Goal: Information Seeking & Learning: Understand process/instructions

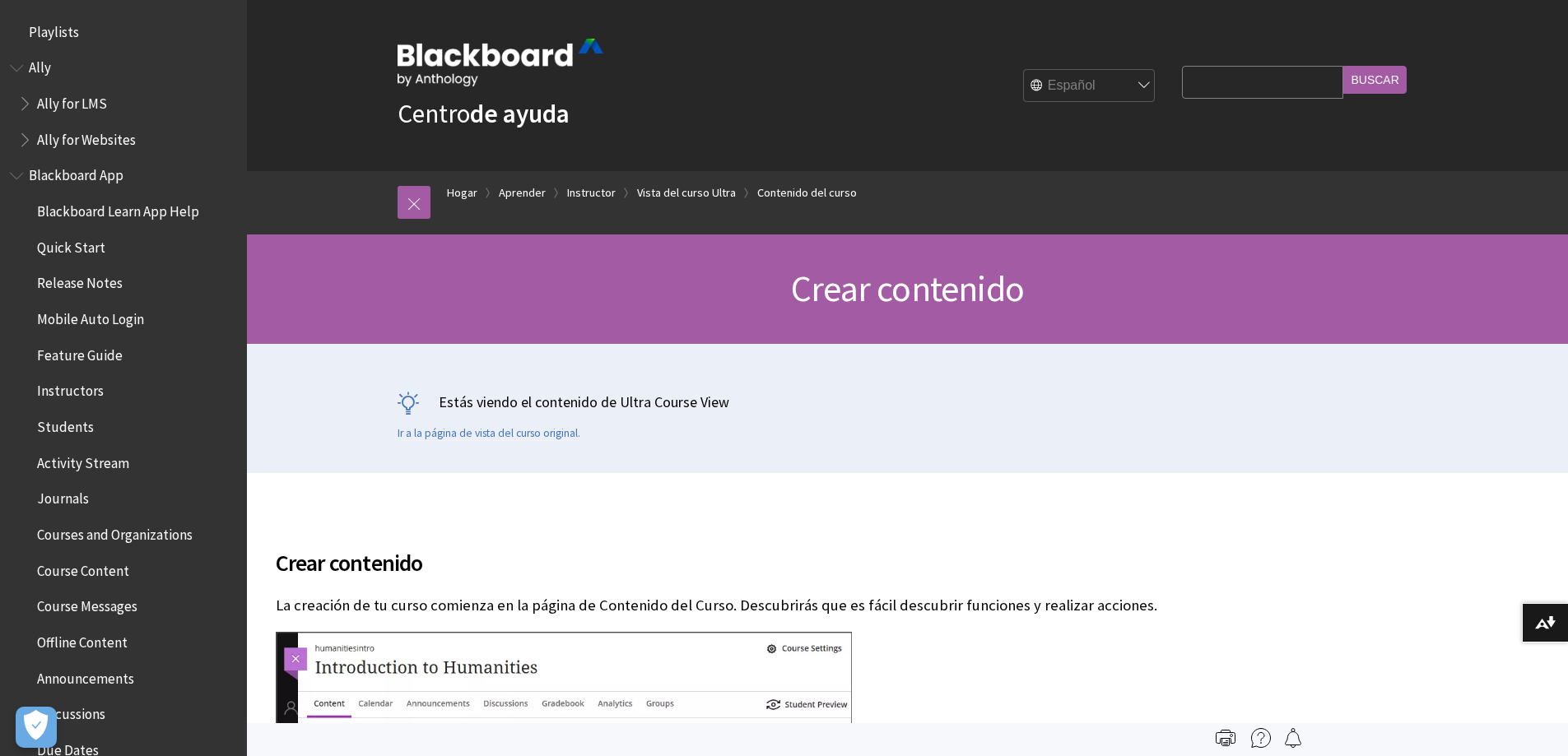
scroll to position [2468, 0]
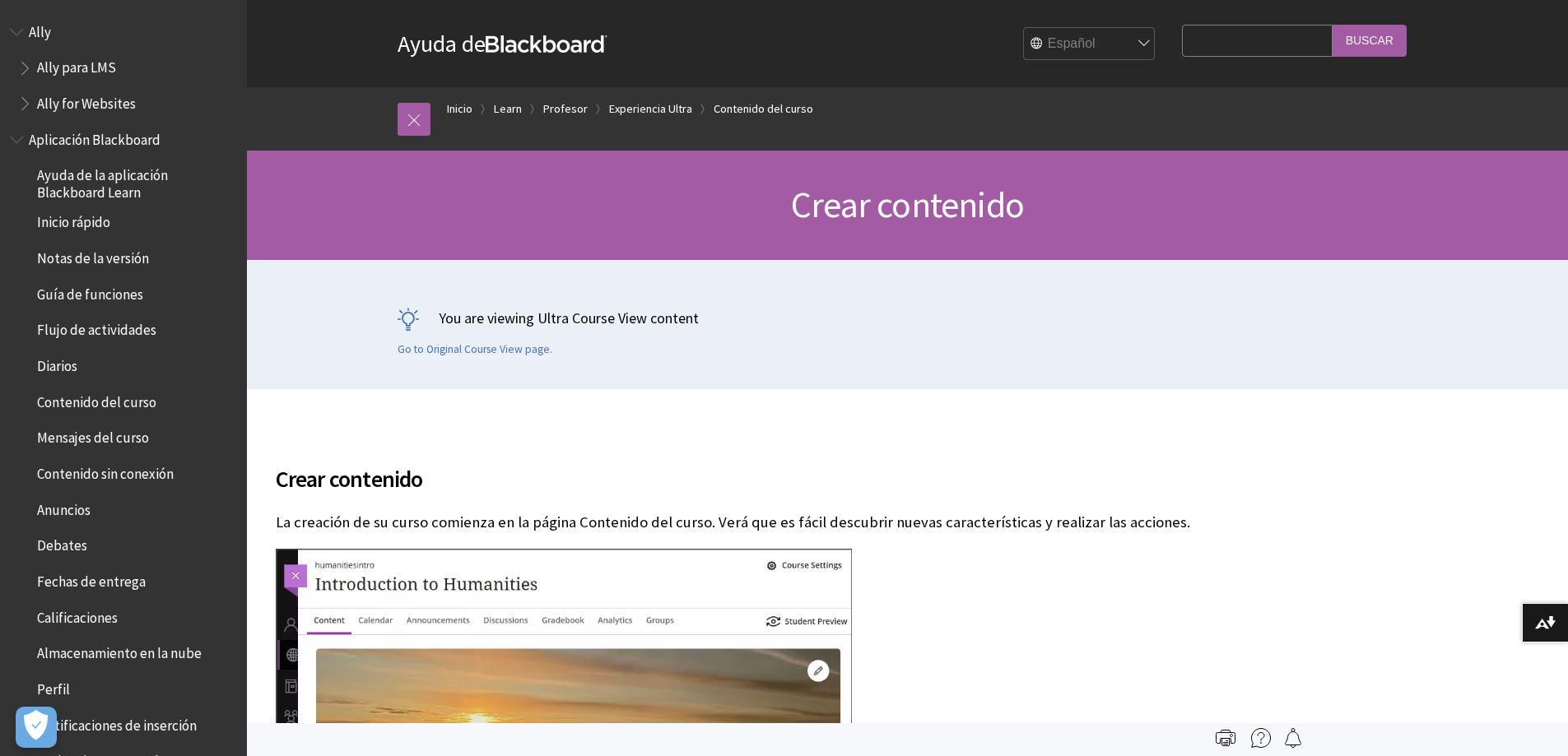
scroll to position [2200, 0]
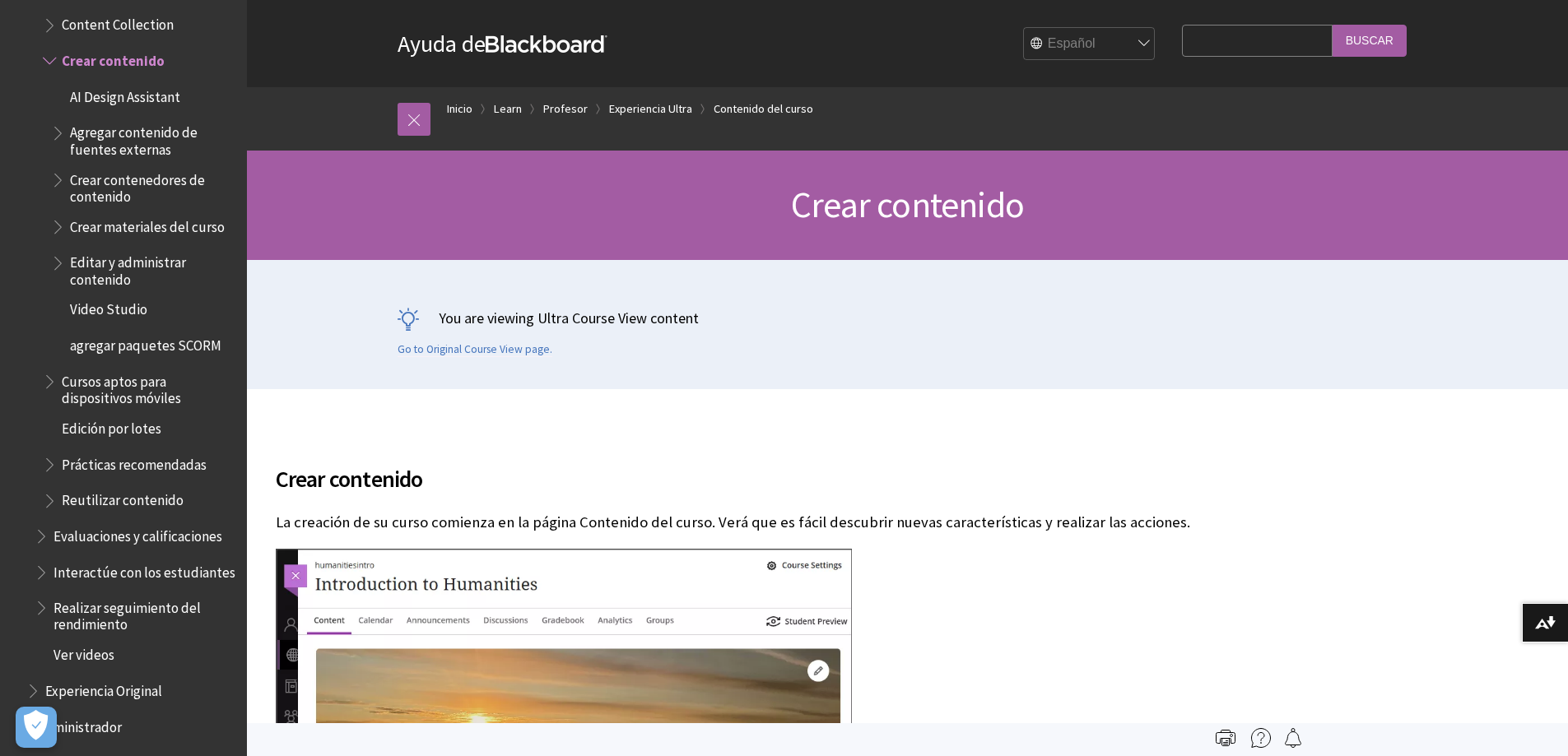
click at [171, 523] on span "Evaluaciones y calificaciones" at bounding box center [137, 533] width 169 height 23
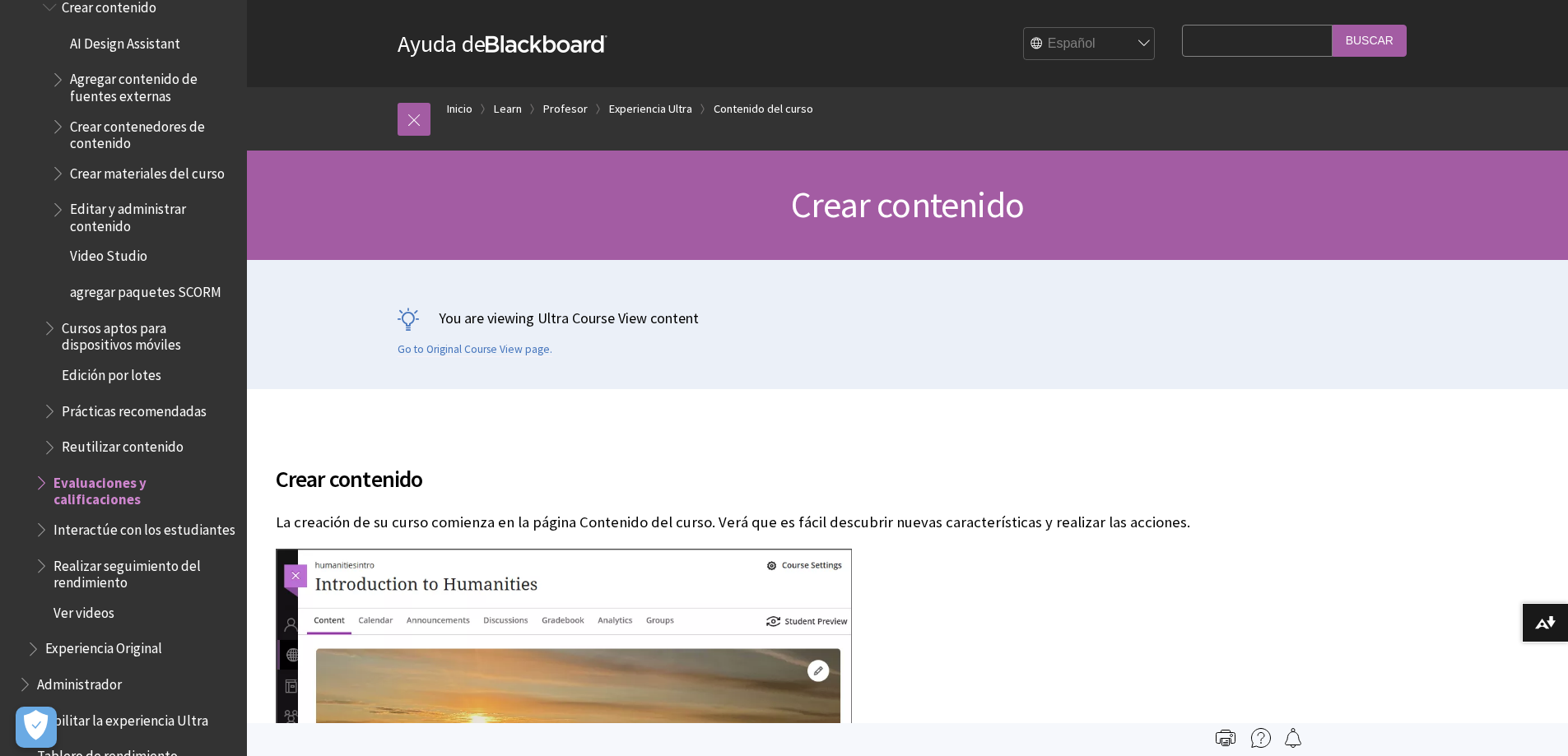
scroll to position [2282, 0]
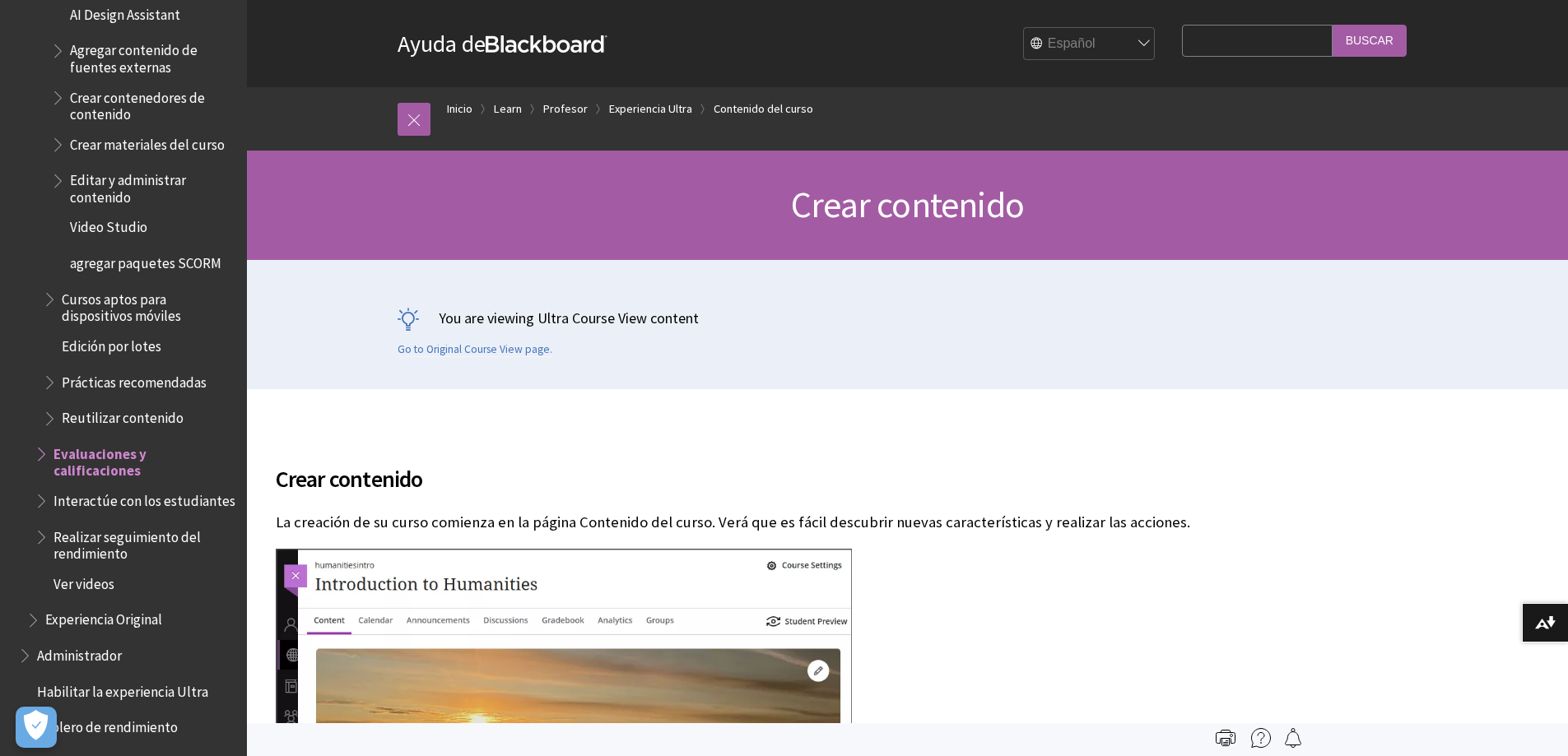
click at [76, 440] on span "Evaluaciones y calificaciones" at bounding box center [144, 459] width 182 height 39
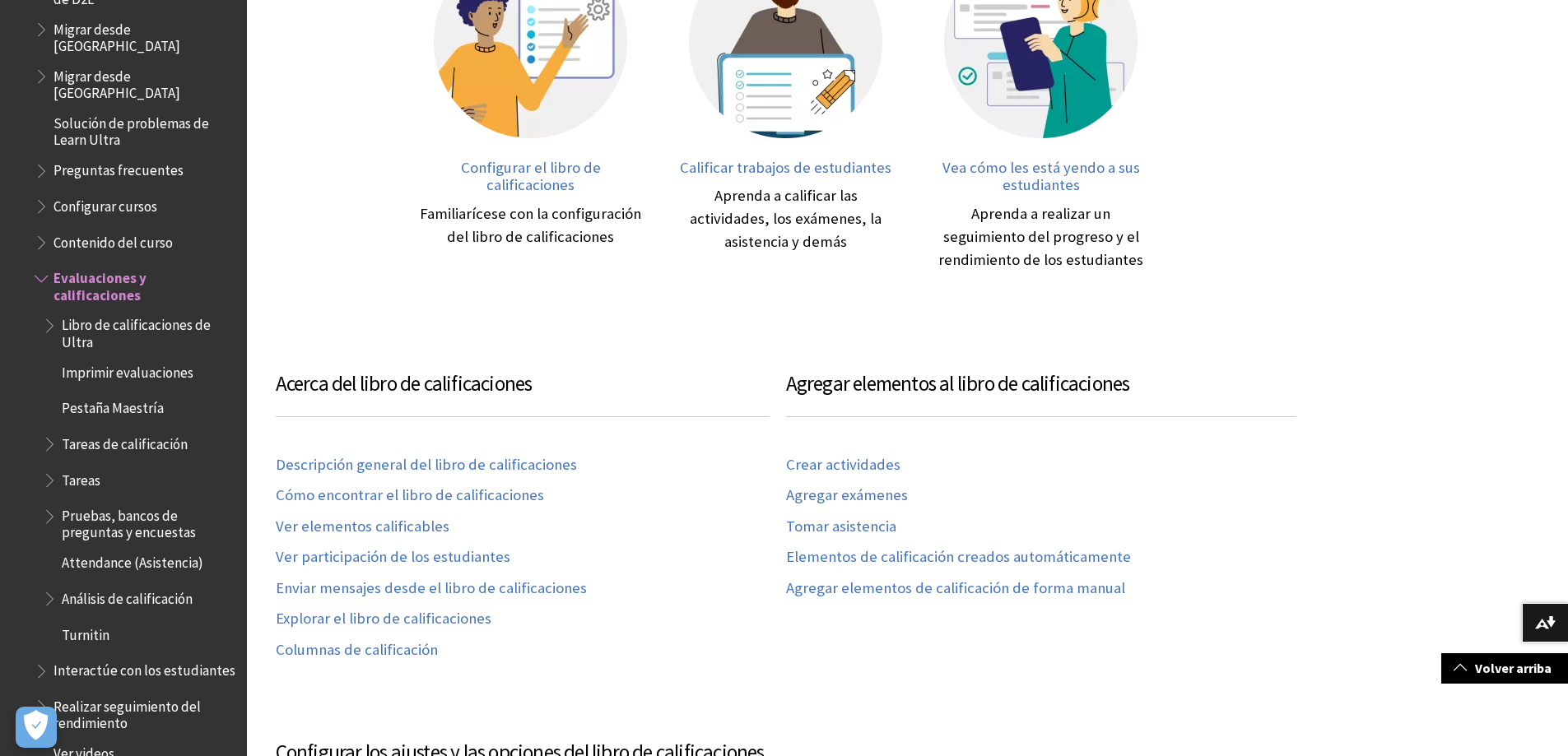
scroll to position [1871, 0]
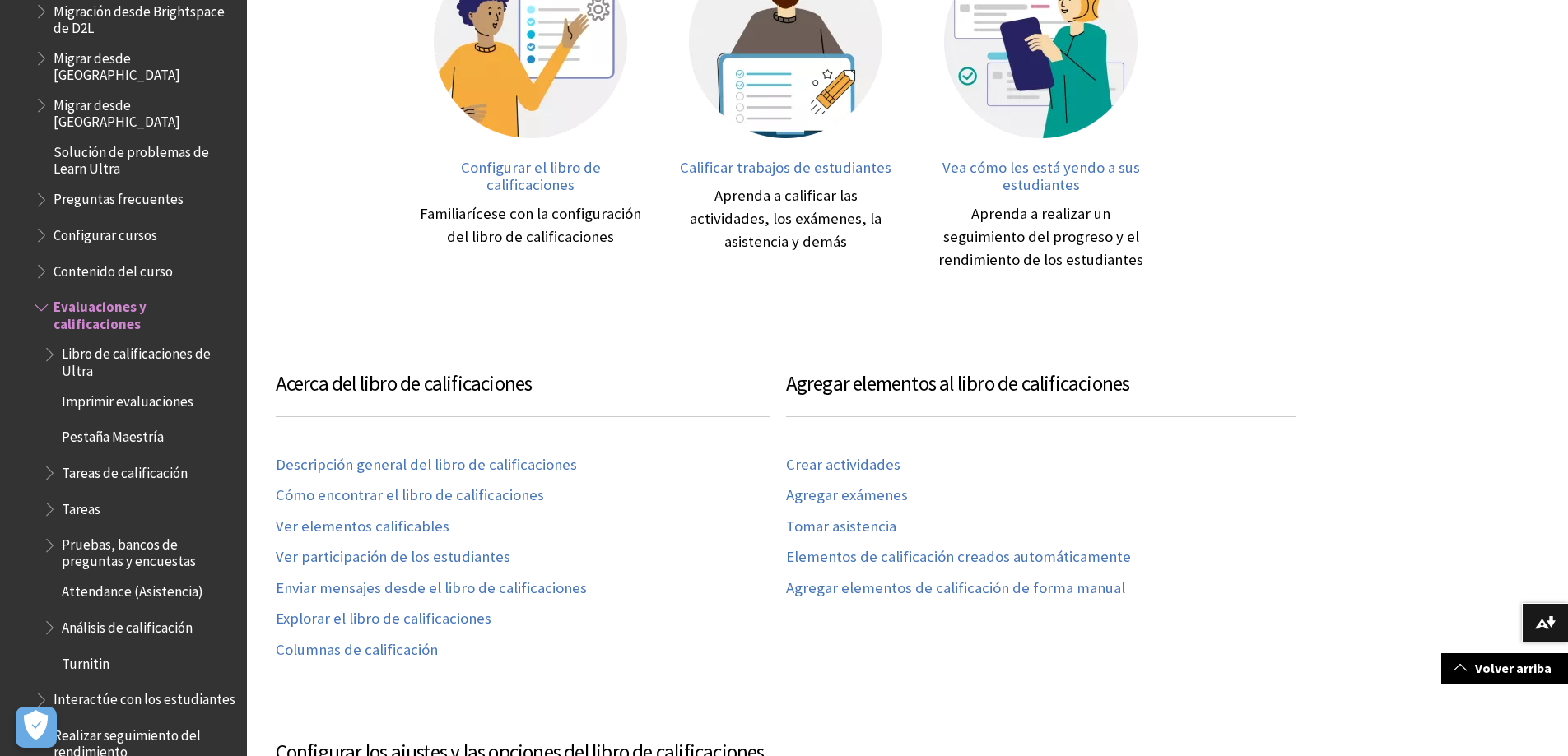
click at [51, 341] on span "Book outline for Blackboard Learn Help" at bounding box center [50, 351] width 17 height 21
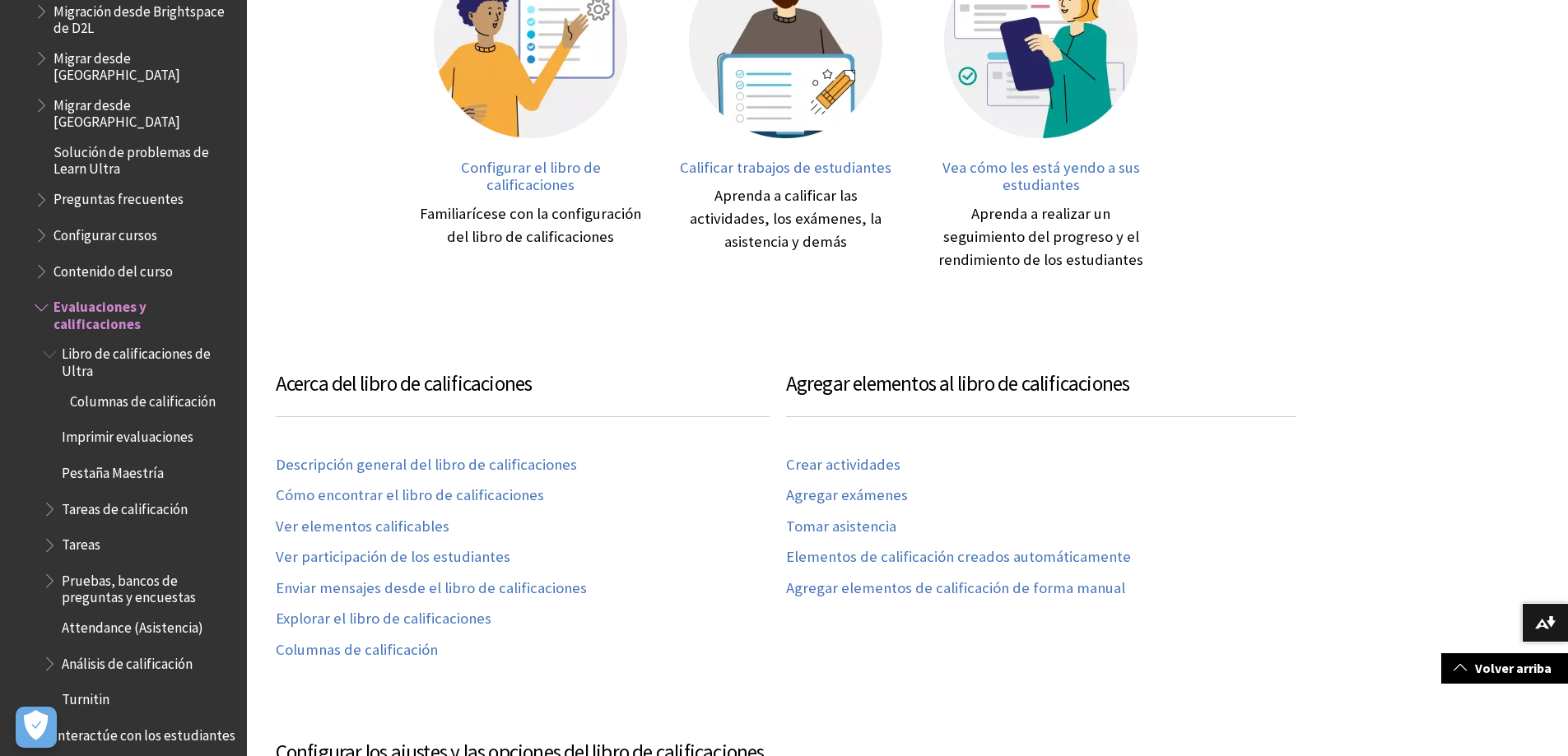
click at [54, 495] on span "Book outline for Blackboard Learn Help" at bounding box center [50, 505] width 17 height 21
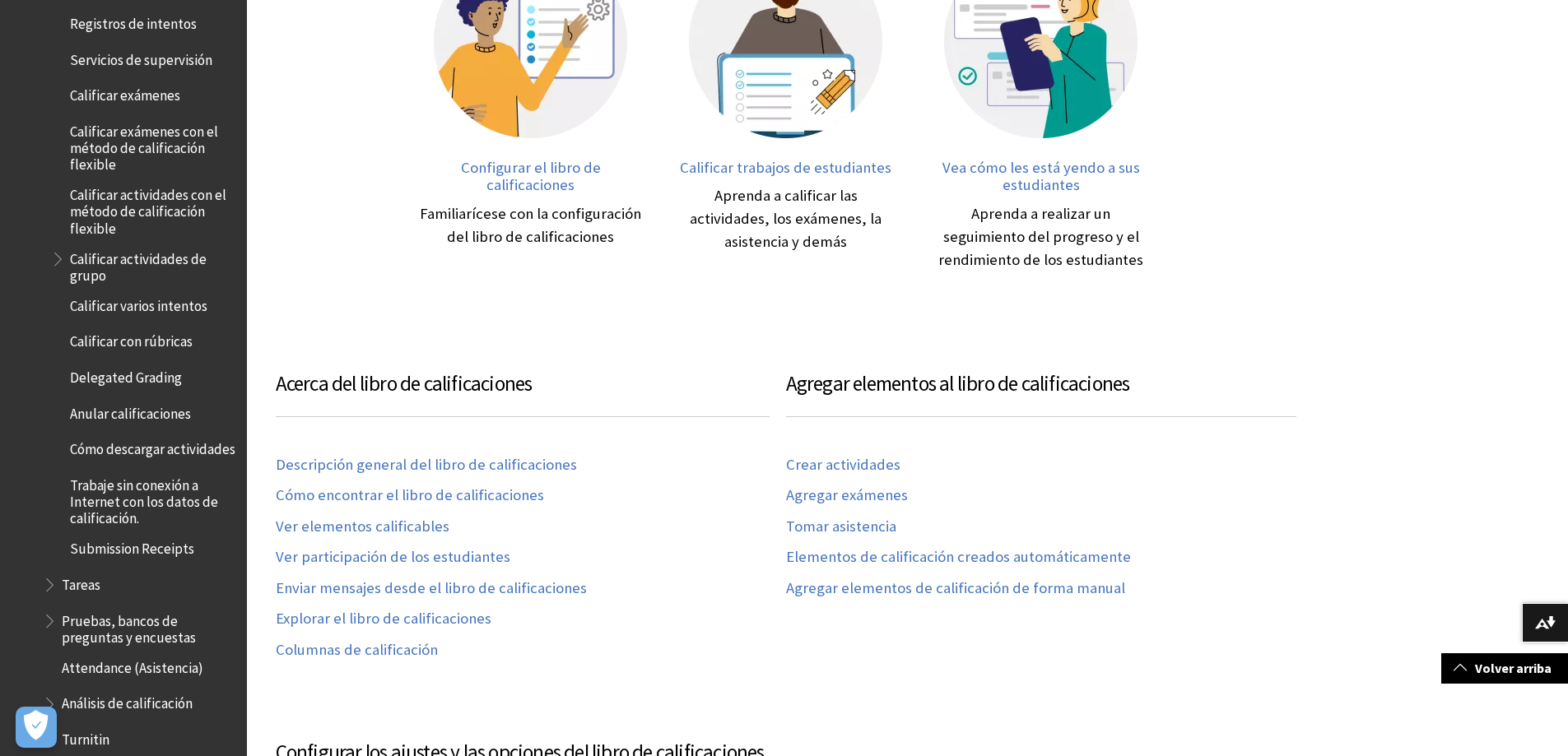
scroll to position [2611, 0]
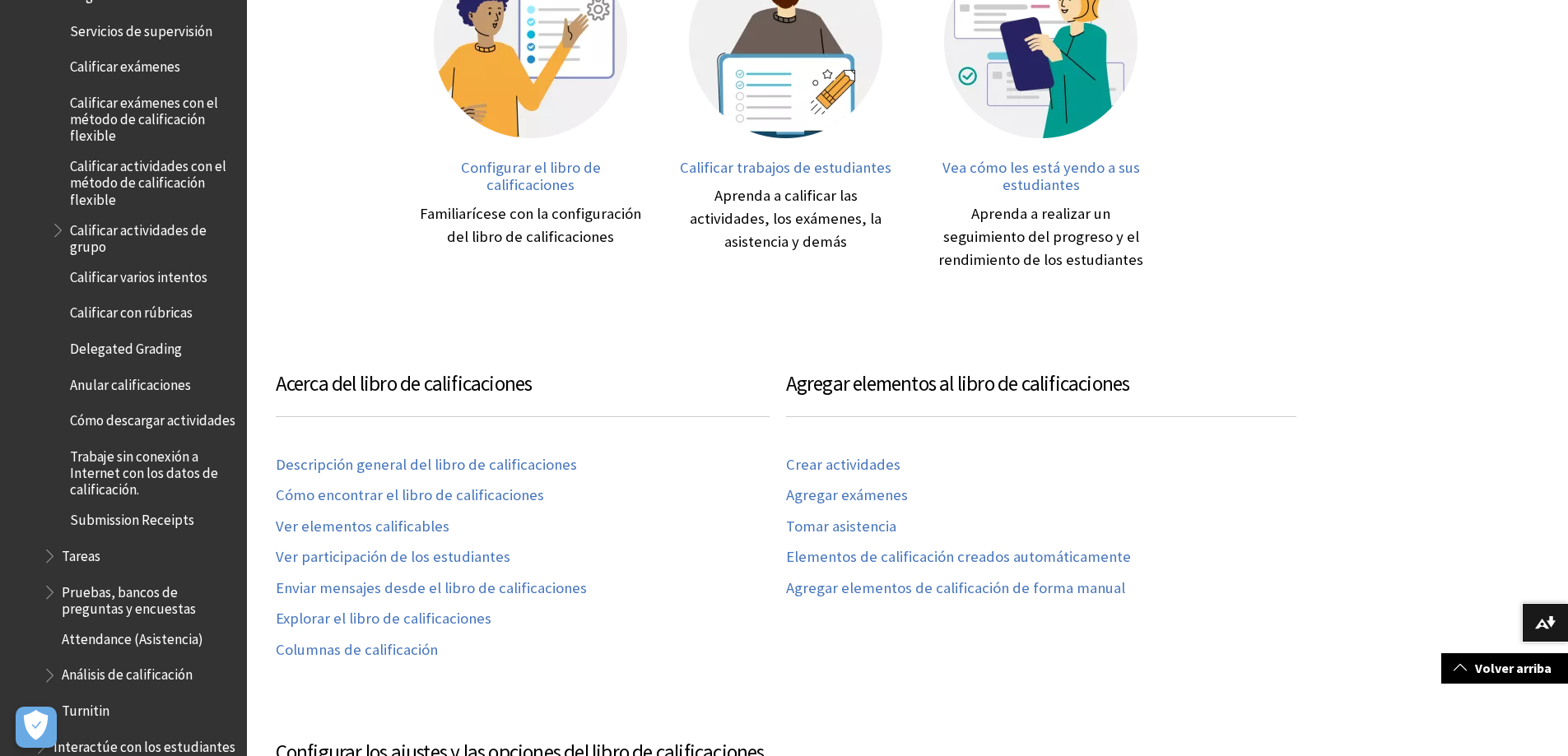
click at [49, 551] on span "Book outline for Blackboard Learn Help" at bounding box center [50, 551] width 17 height 21
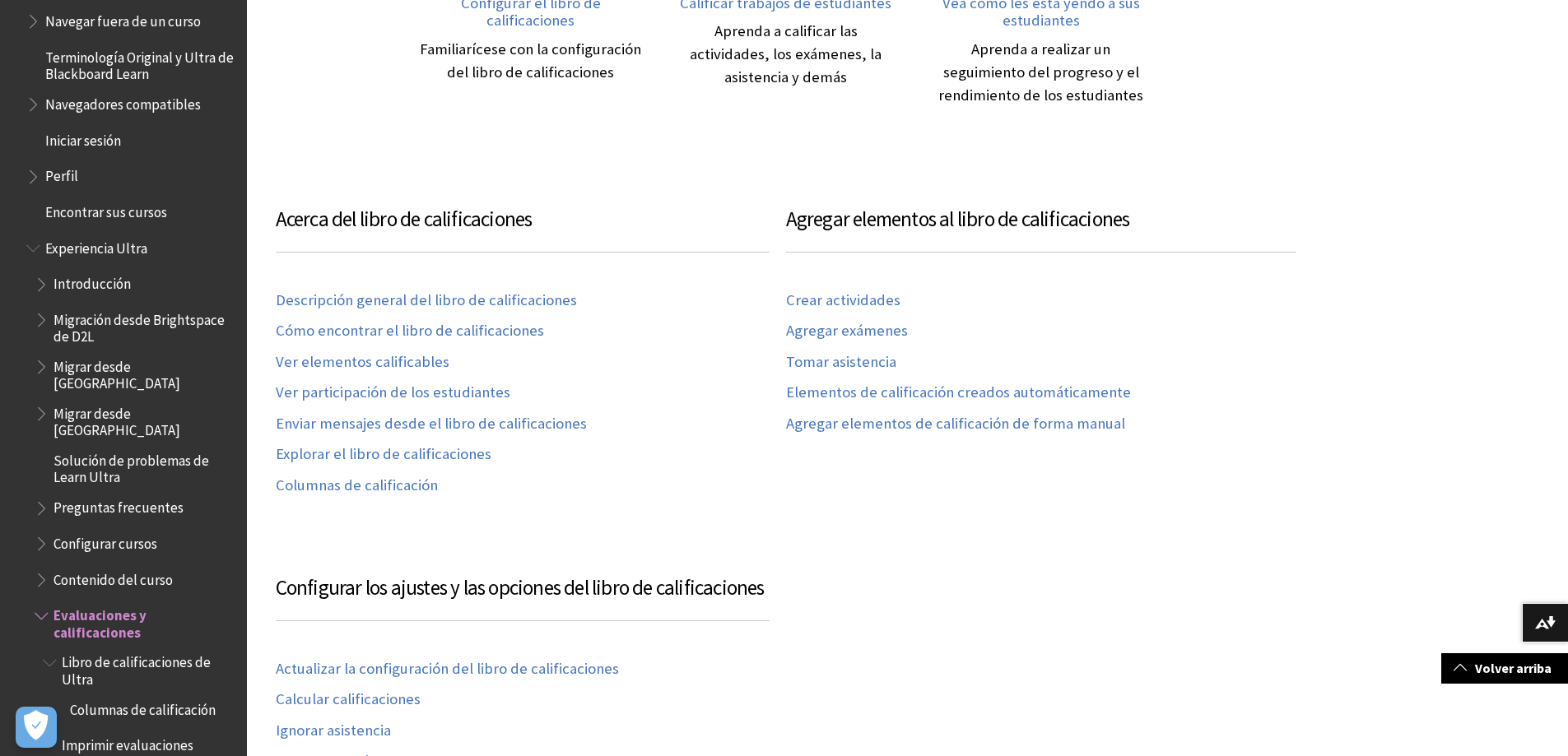
scroll to position [1644, 0]
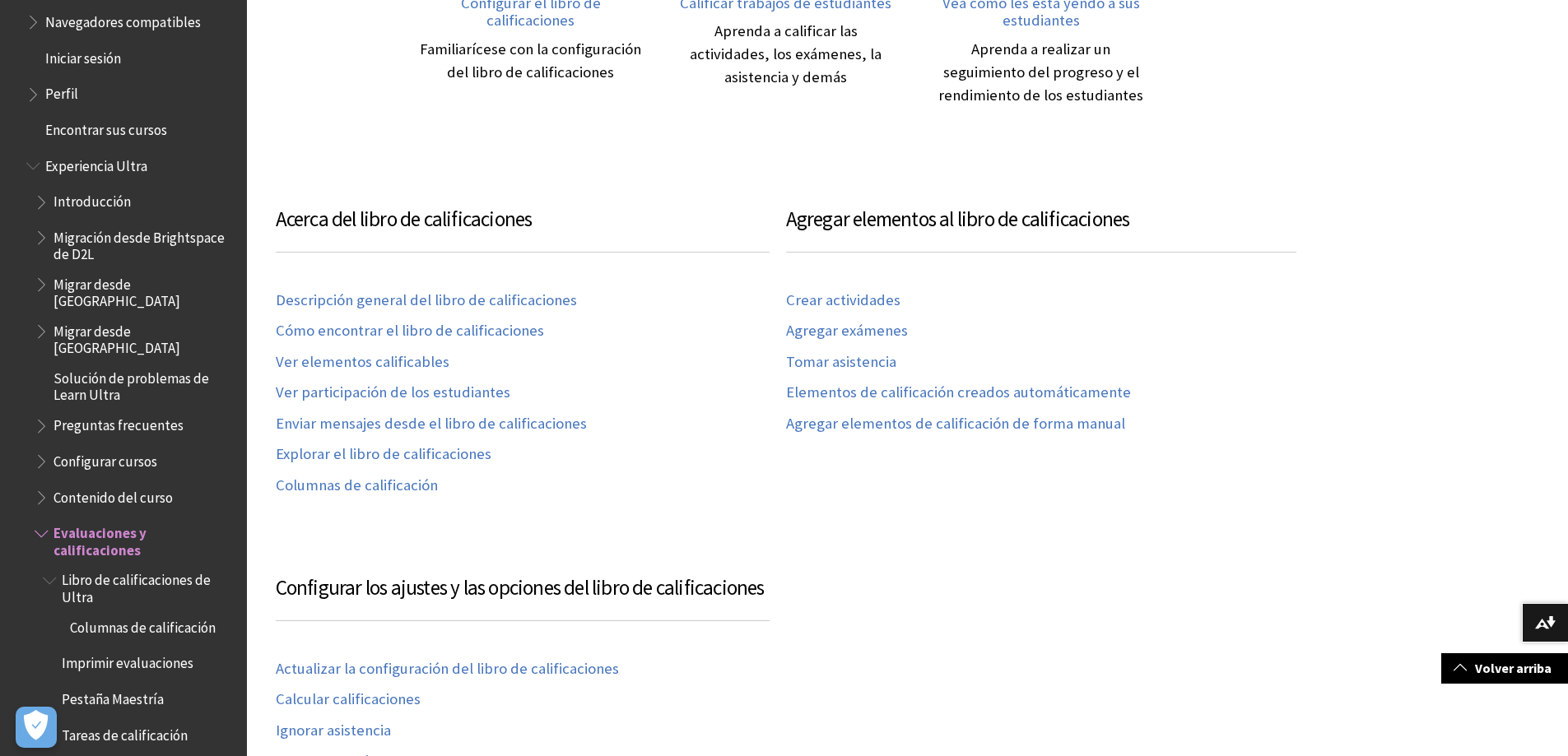
click at [174, 329] on span "Migrar desde [GEOGRAPHIC_DATA]" at bounding box center [144, 336] width 182 height 39
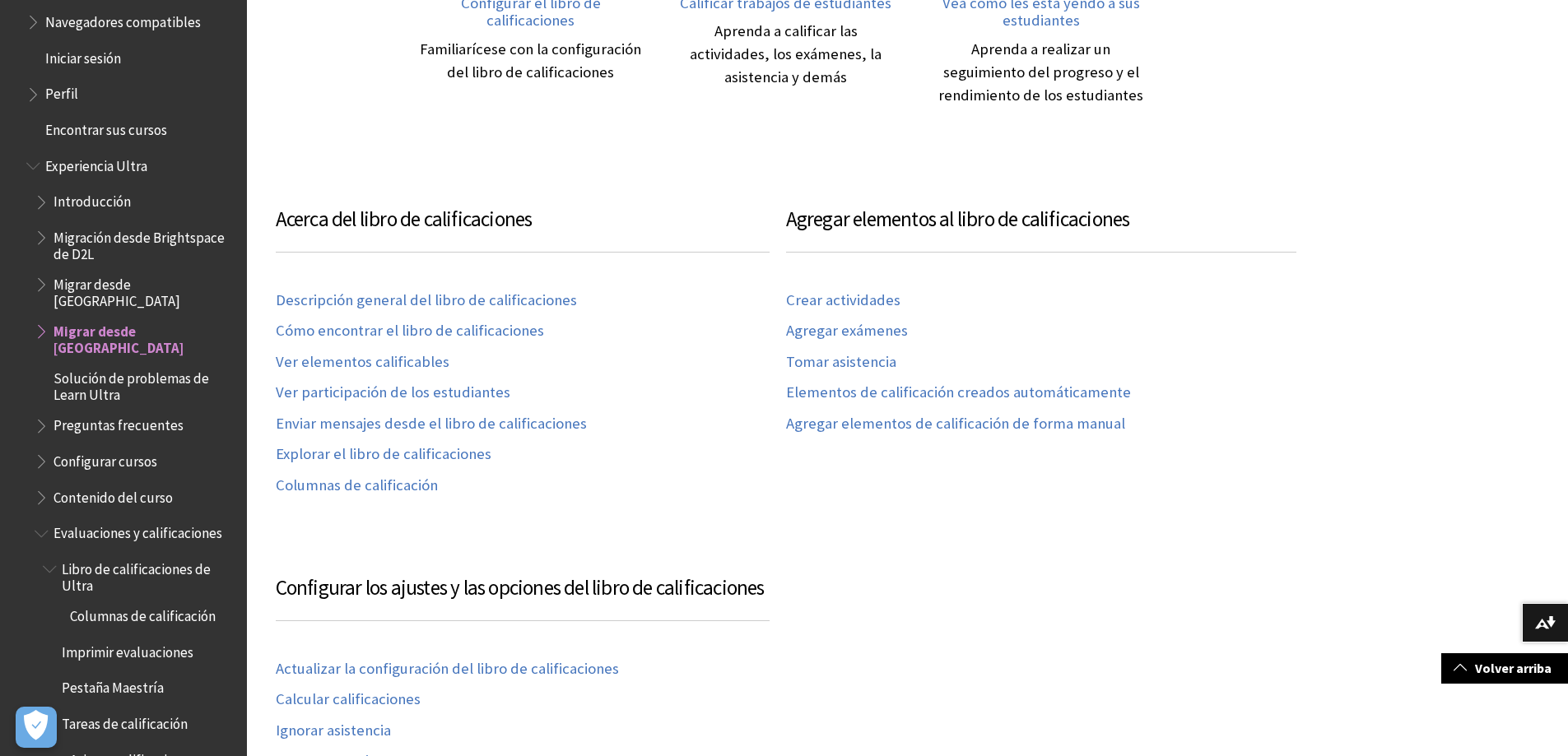
click at [38, 323] on span "Book outline for Blackboard Learn Help" at bounding box center [42, 327] width 17 height 21
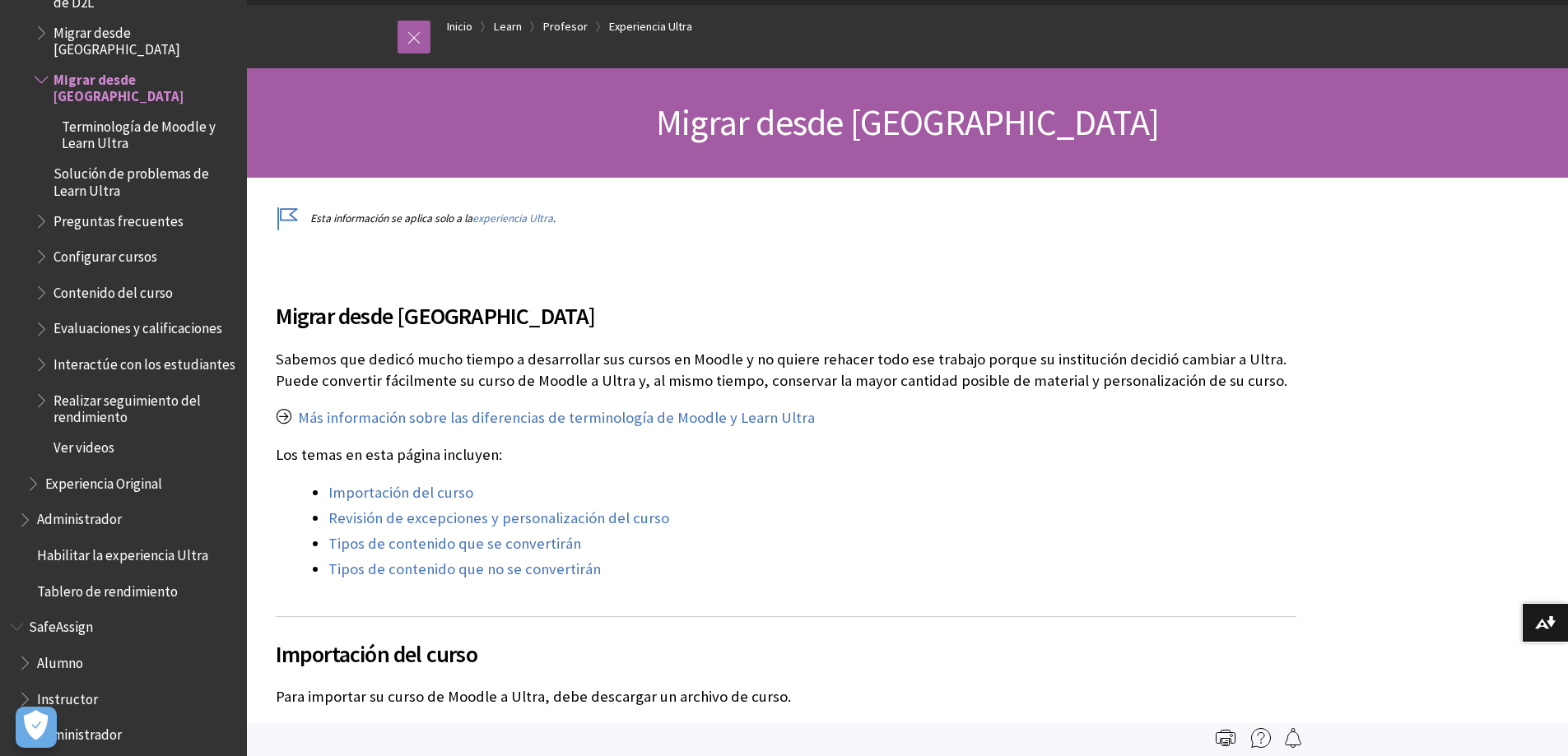
scroll to position [1814, 0]
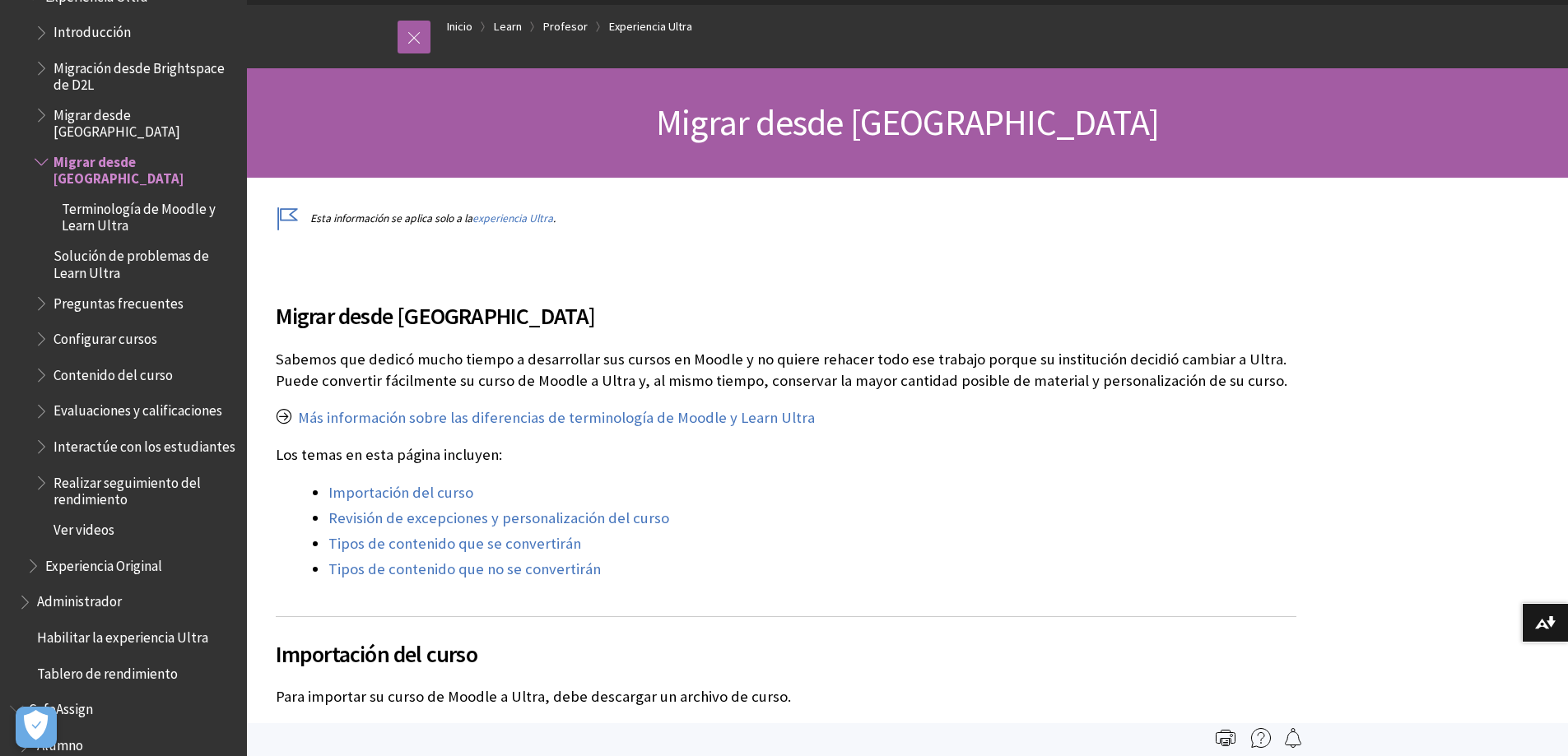
click at [38, 400] on span "Evaluaciones y calificaciones" at bounding box center [135, 411] width 203 height 28
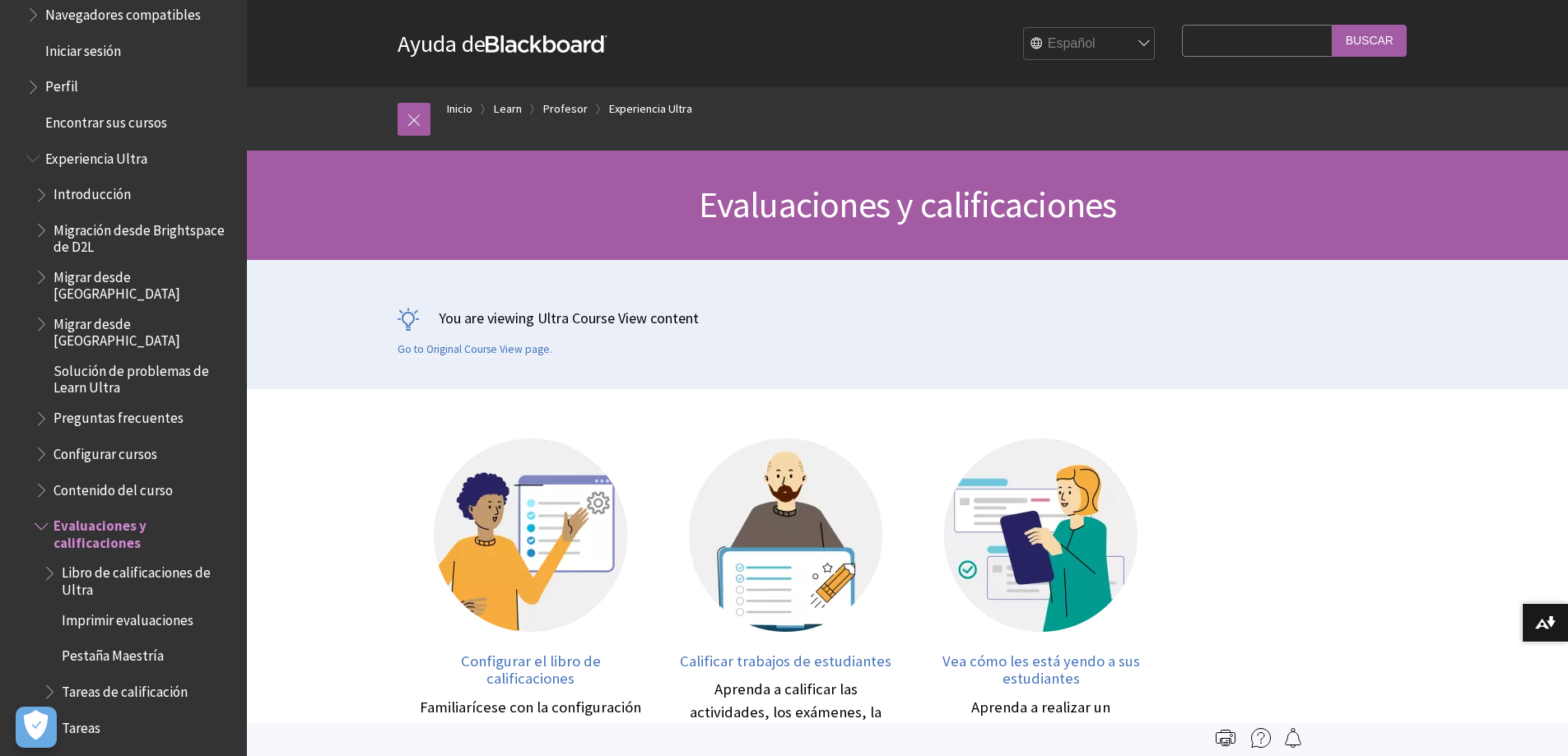
scroll to position [1624, 0]
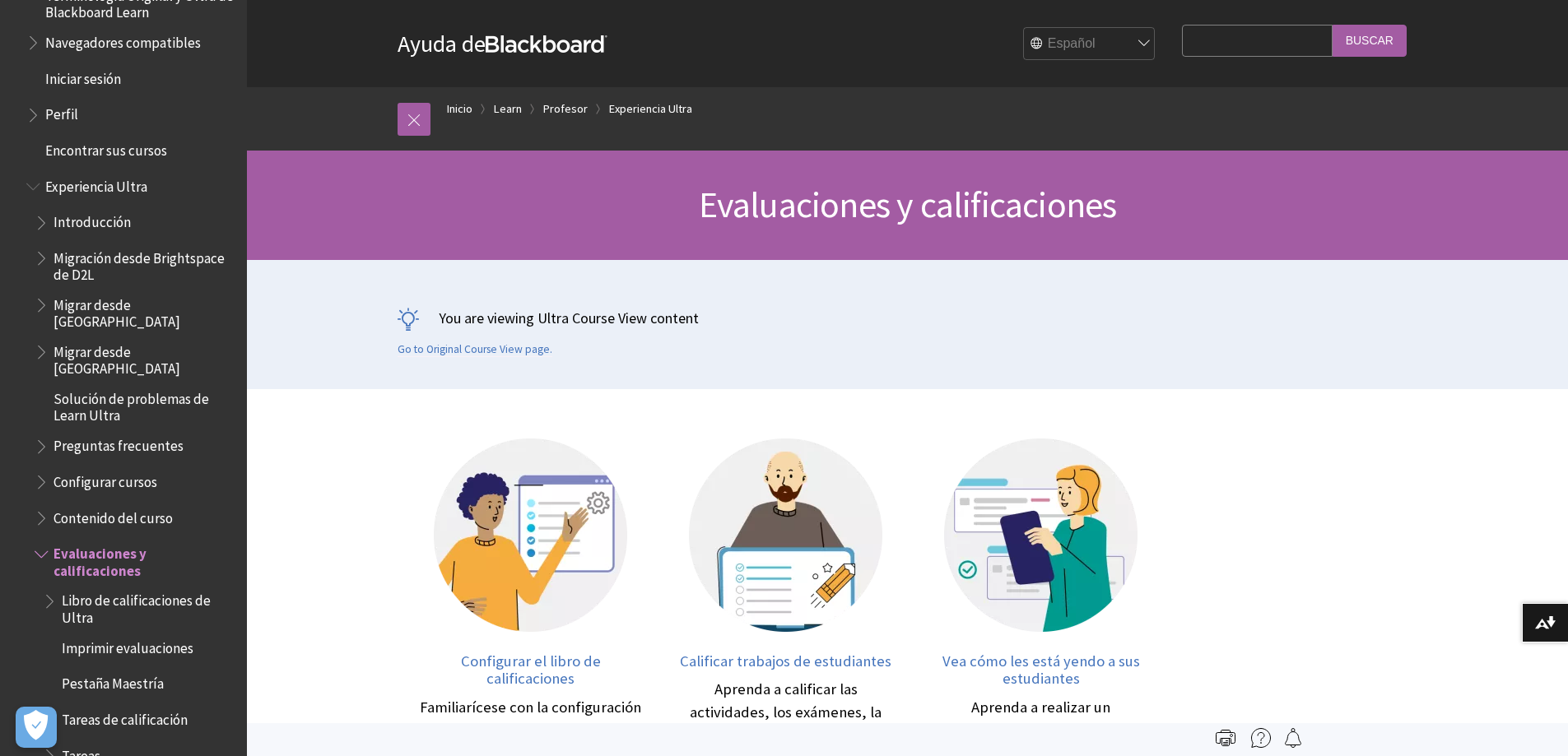
click at [127, 587] on span "Libro de calificaciones de Ultra" at bounding box center [148, 606] width 174 height 39
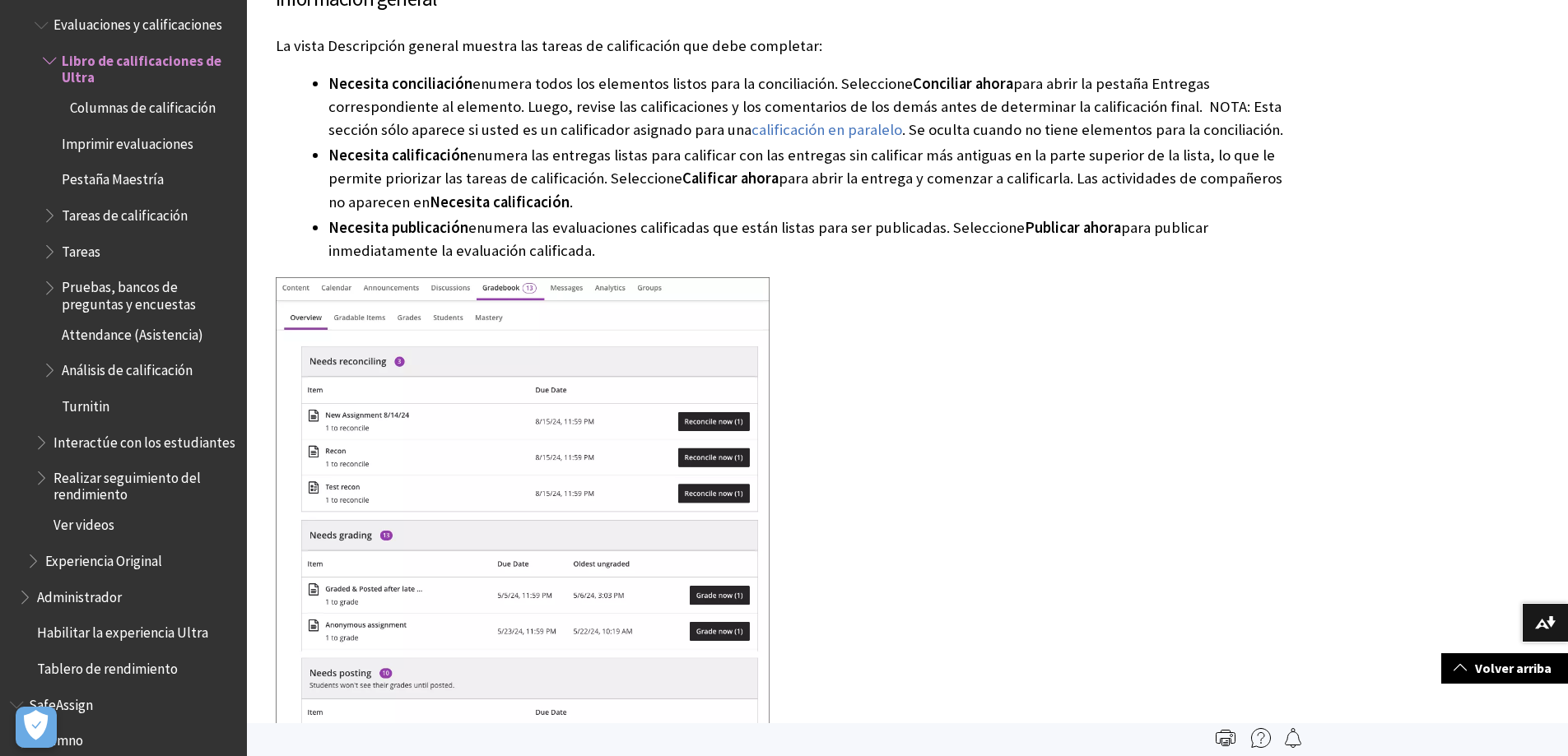
scroll to position [727, 0]
